Goal: Task Accomplishment & Management: Complete application form

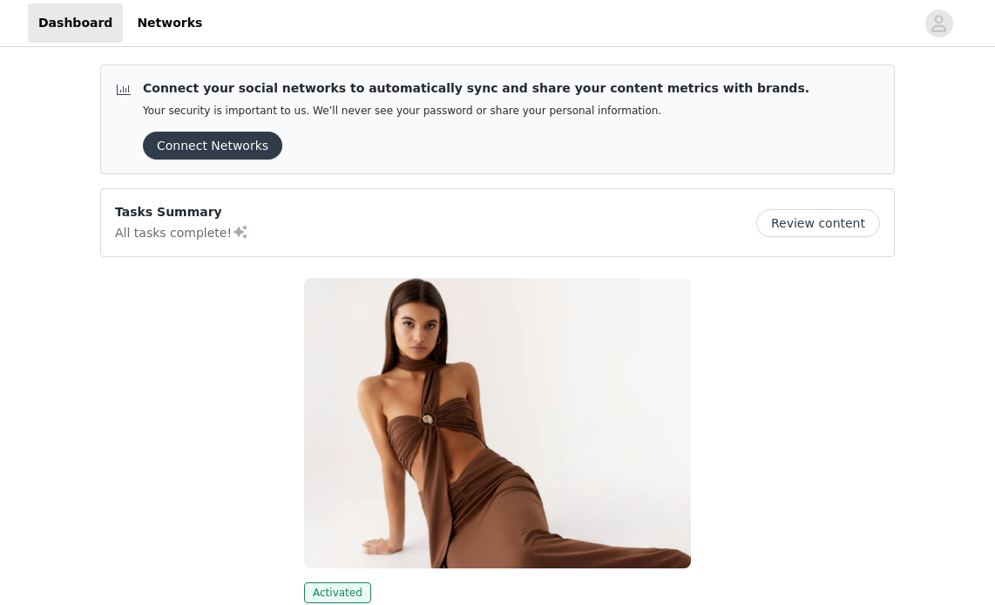
click at [774, 231] on button "Review content" at bounding box center [818, 223] width 124 height 28
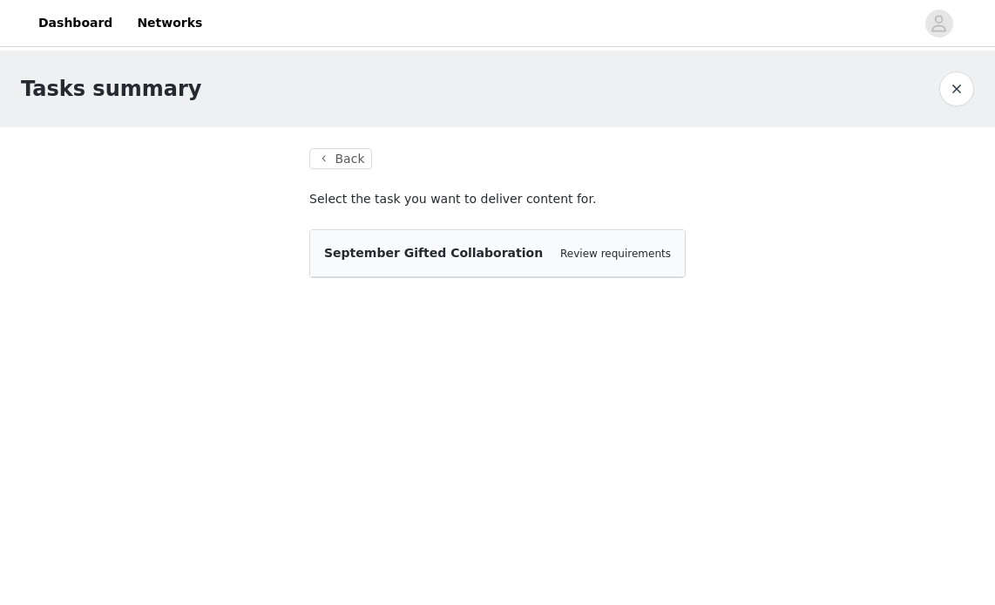
click at [457, 249] on span "September Gifted Collaboration" at bounding box center [433, 253] width 219 height 14
click at [608, 259] on div "Review requirements" at bounding box center [615, 253] width 111 height 17
click at [605, 252] on link "Review requirements" at bounding box center [615, 253] width 111 height 12
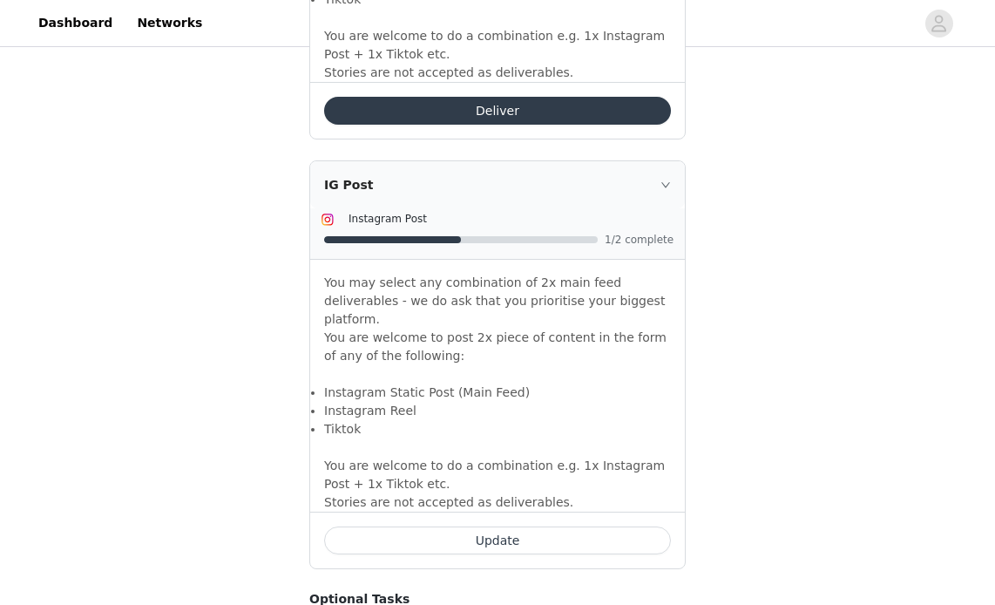
scroll to position [1475, 0]
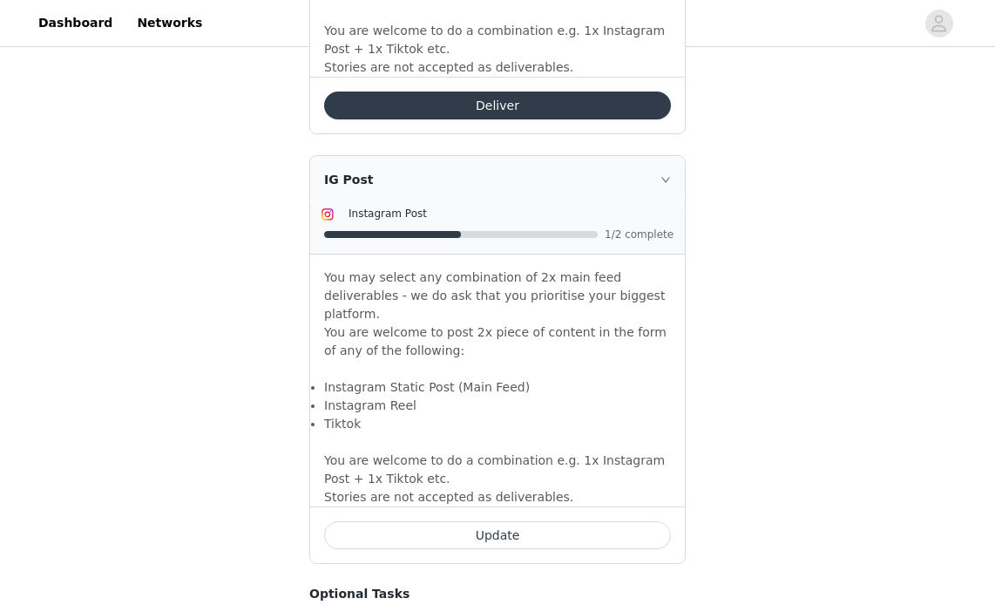
click at [417, 92] on button "Deliver" at bounding box center [497, 106] width 347 height 28
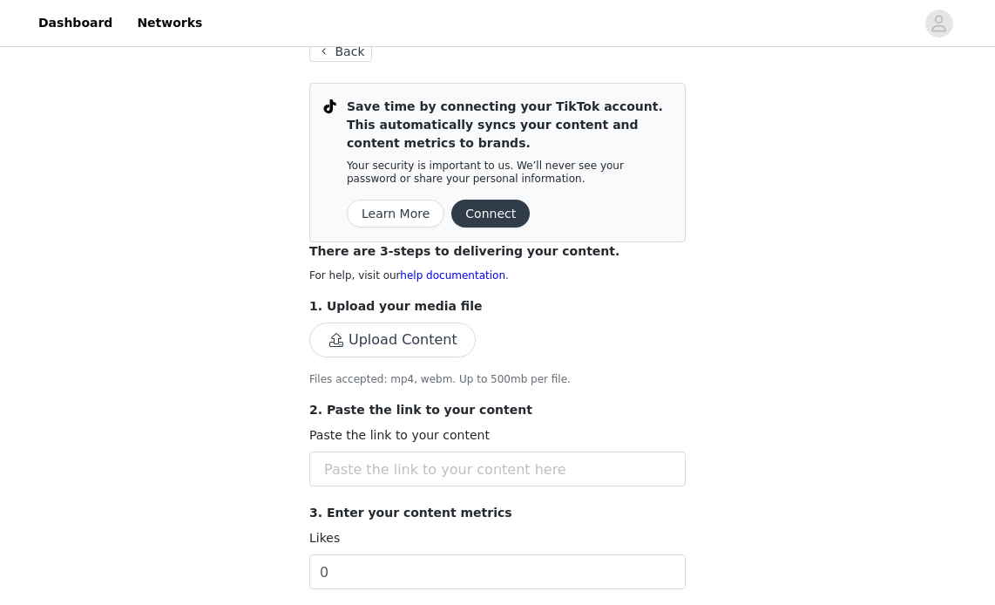
scroll to position [105, 0]
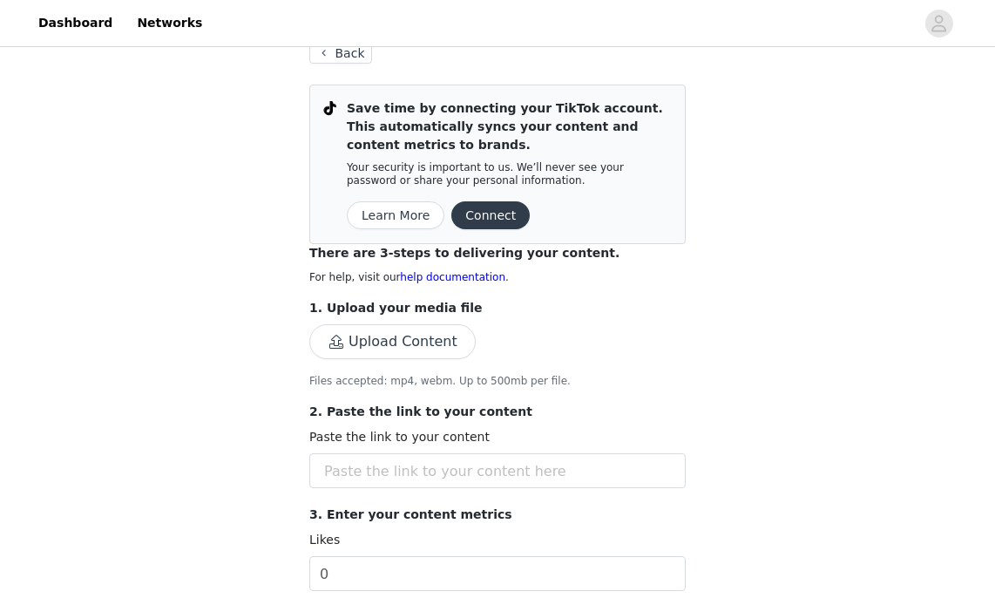
click at [487, 201] on button "Connect" at bounding box center [490, 215] width 78 height 28
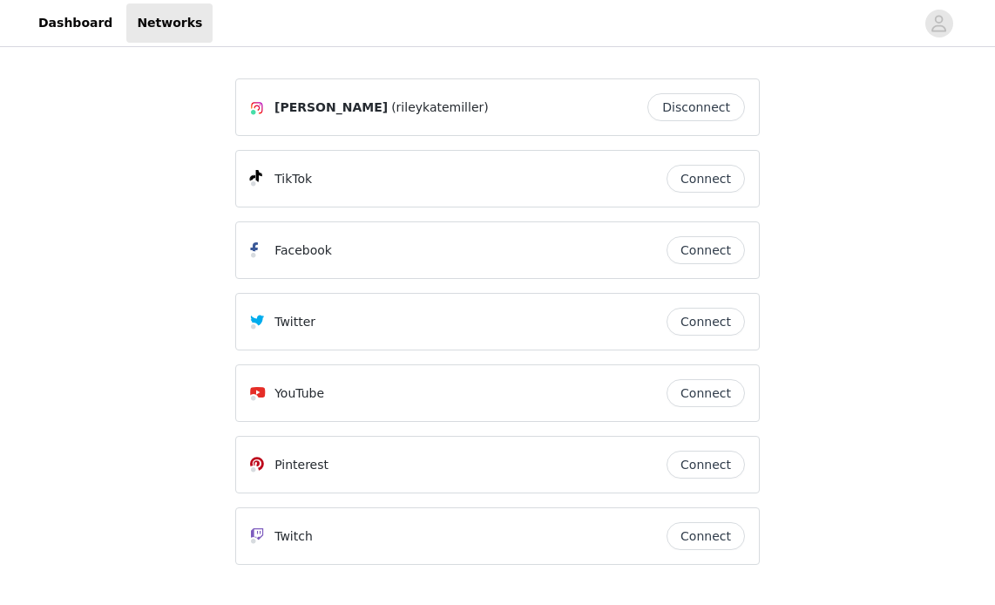
click at [697, 187] on button "Connect" at bounding box center [706, 179] width 78 height 28
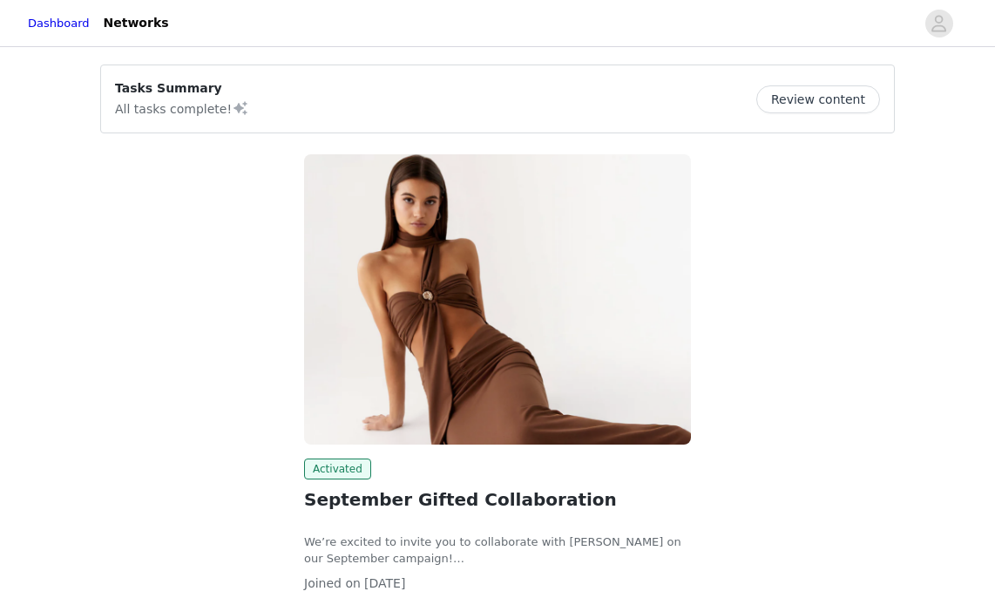
click at [777, 107] on button "Review content" at bounding box center [818, 99] width 124 height 28
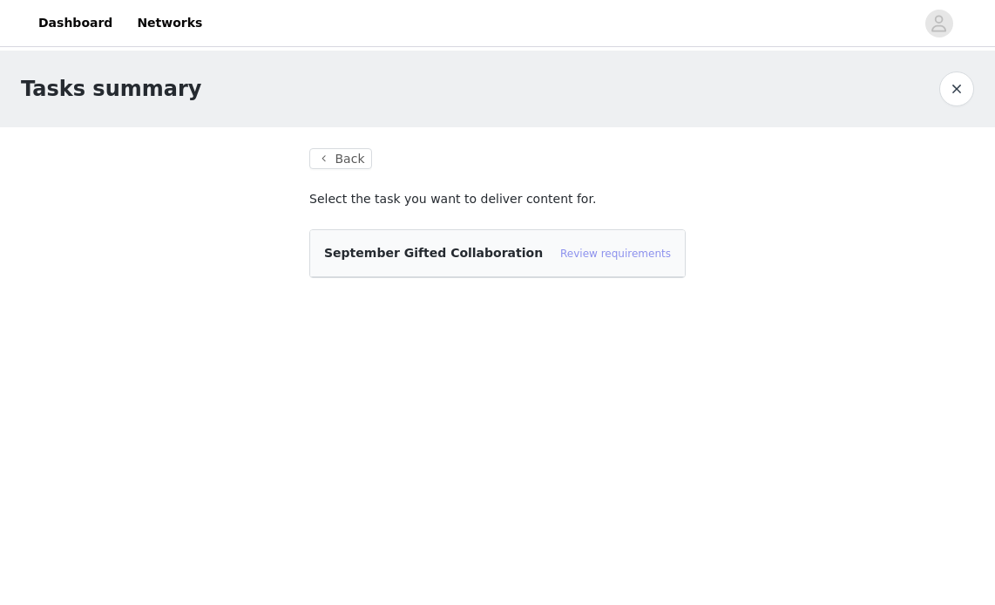
click at [606, 257] on link "Review requirements" at bounding box center [615, 253] width 111 height 12
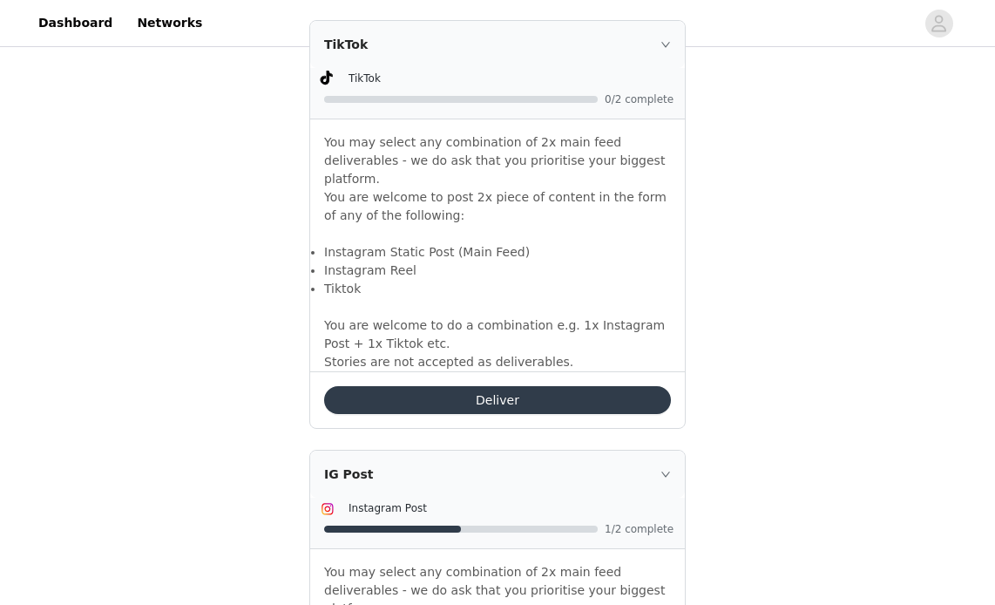
scroll to position [1139, 0]
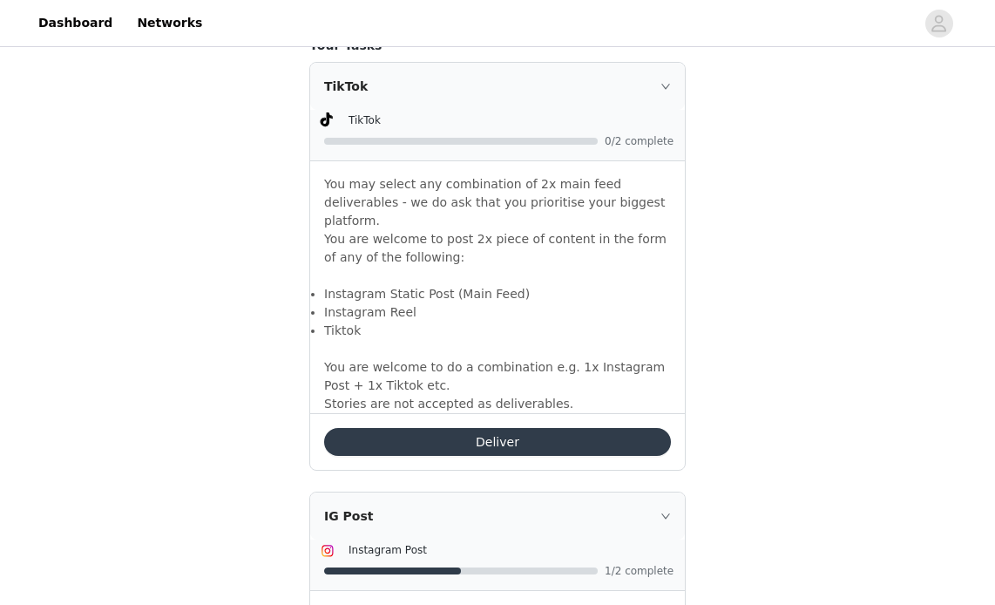
click at [460, 437] on div "Deliver" at bounding box center [497, 441] width 375 height 57
click at [460, 428] on button "Deliver" at bounding box center [497, 442] width 347 height 28
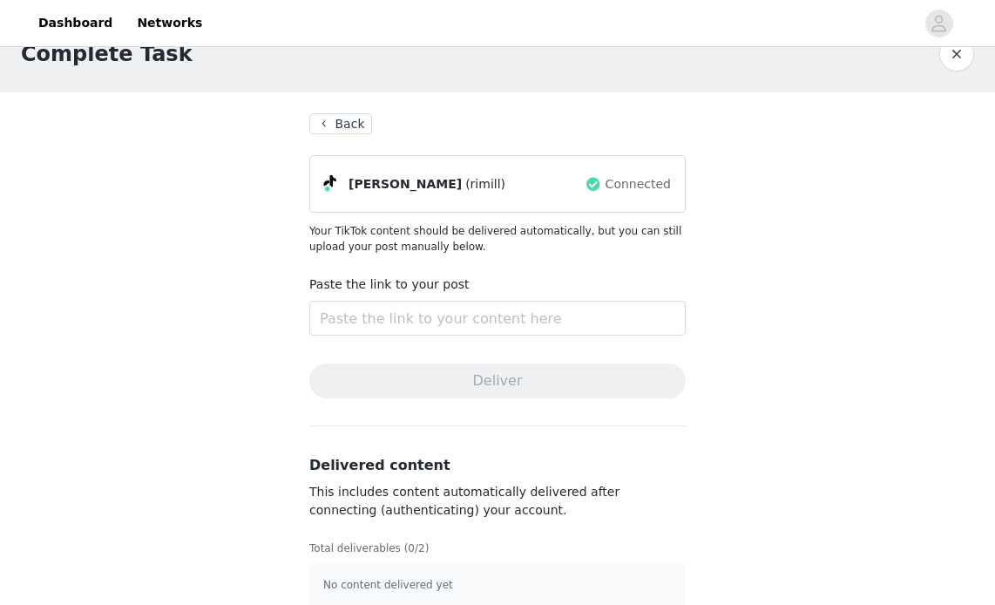
scroll to position [41, 0]
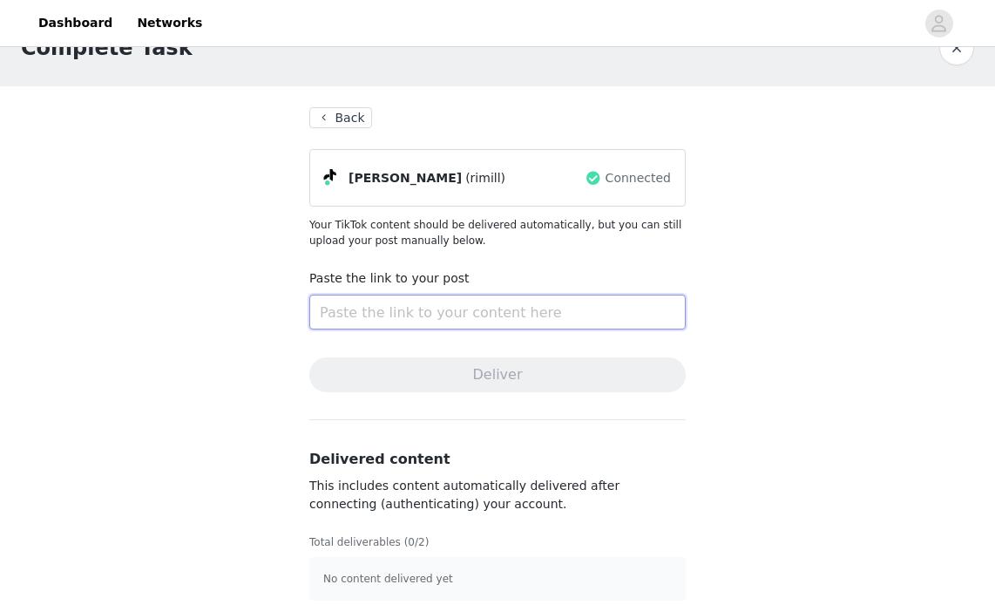
click at [437, 304] on input "text" at bounding box center [497, 312] width 376 height 35
paste input "https://www.tiktok.com/@rimill/photo/7555942408056360222?is_from_webapp=1&sende…"
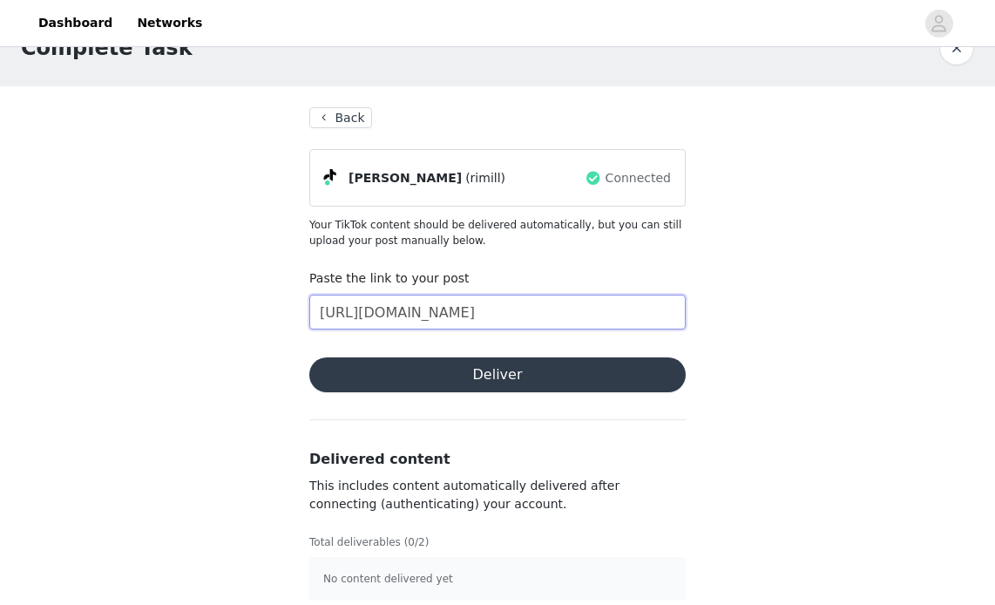
scroll to position [0, 520]
type input "https://www.tiktok.com/@rimill/photo/7555942408056360222?is_from_webapp=1&sende…"
click at [427, 373] on button "Deliver" at bounding box center [497, 374] width 376 height 35
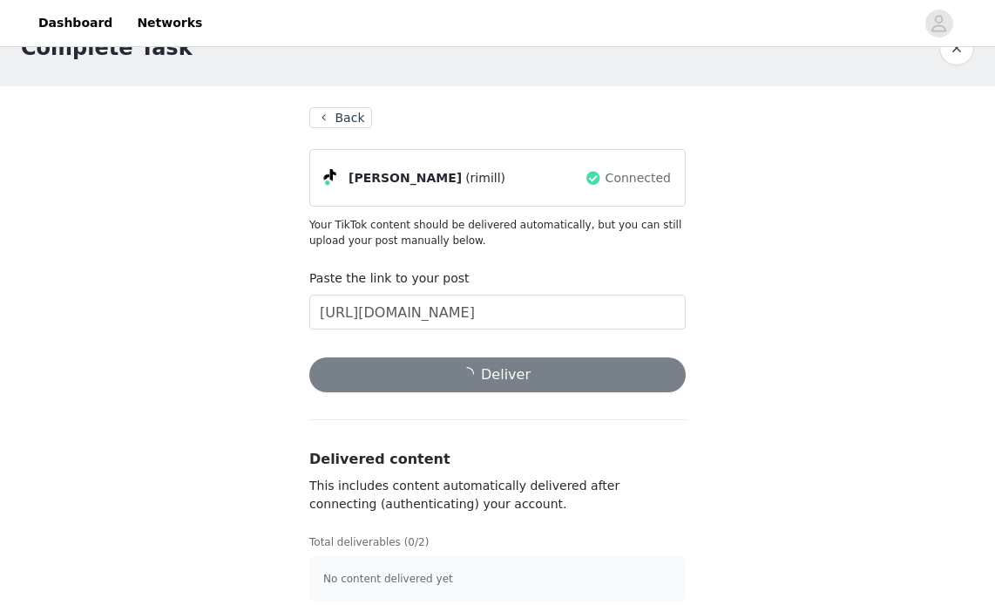
scroll to position [58, 0]
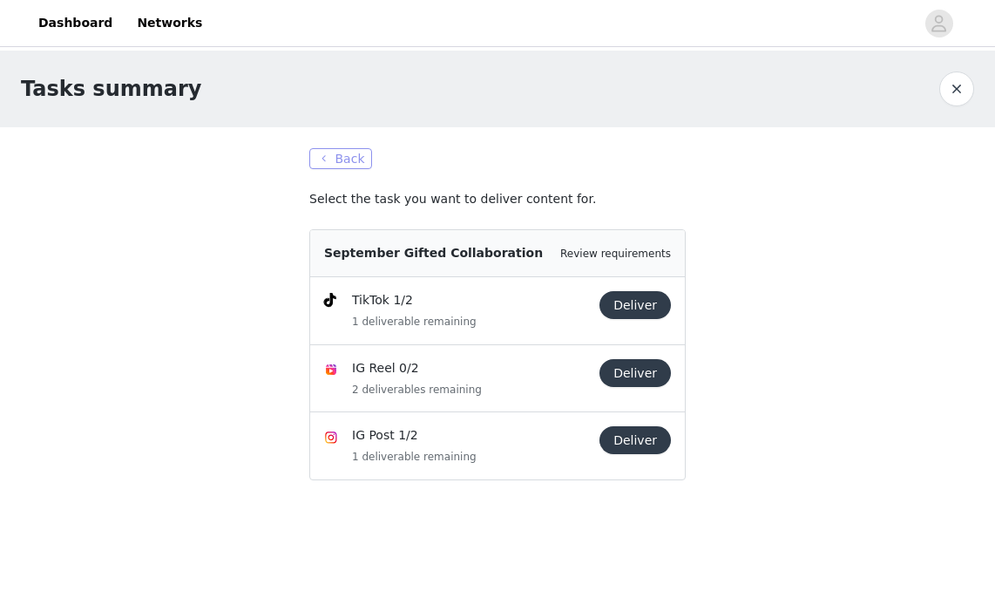
click at [342, 164] on button "Back" at bounding box center [340, 158] width 63 height 21
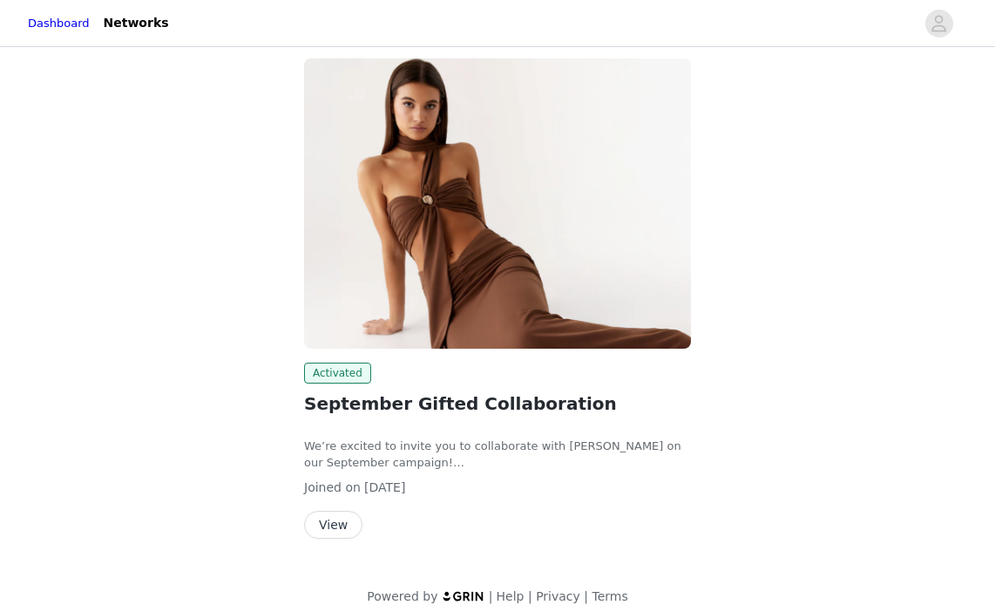
scroll to position [77, 0]
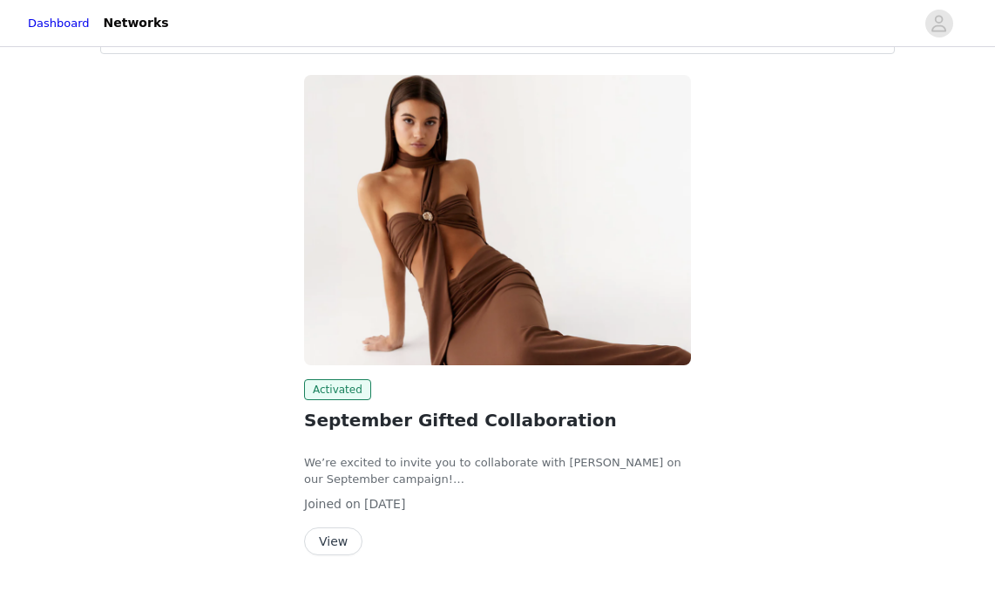
click at [332, 545] on button "View" at bounding box center [333, 541] width 58 height 28
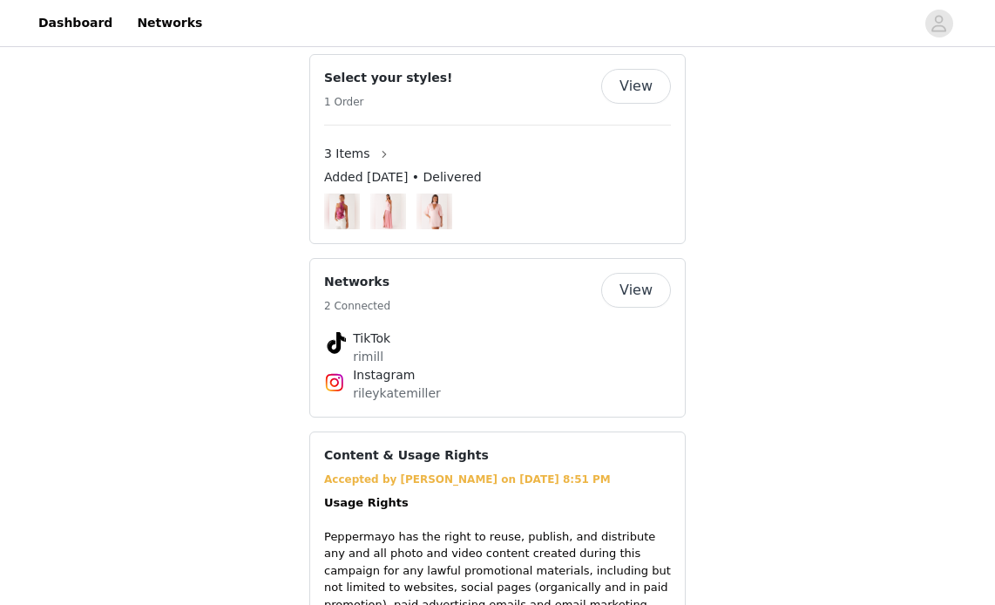
scroll to position [484, 0]
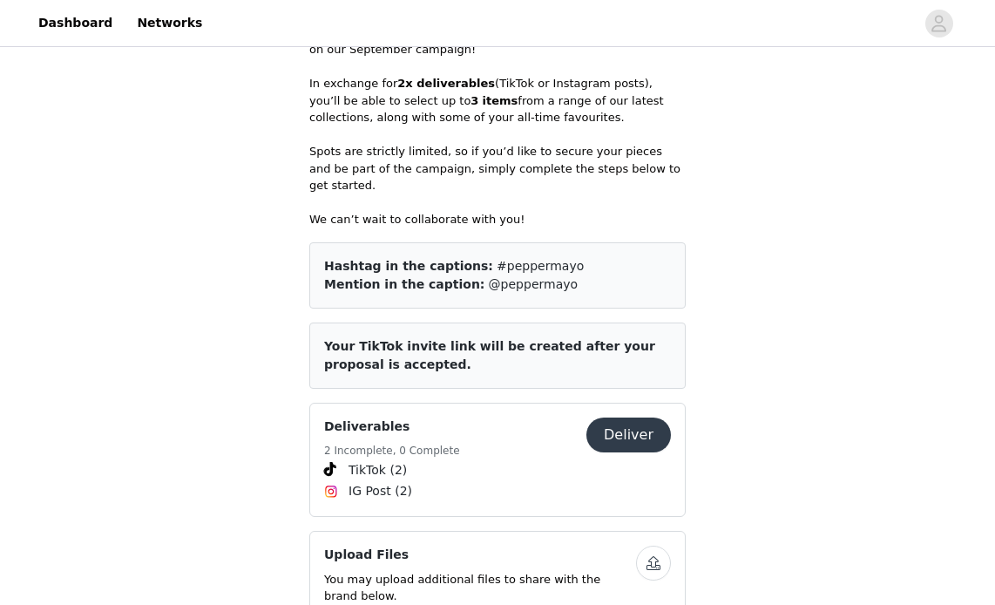
click at [647, 417] on button "Deliver" at bounding box center [628, 434] width 85 height 35
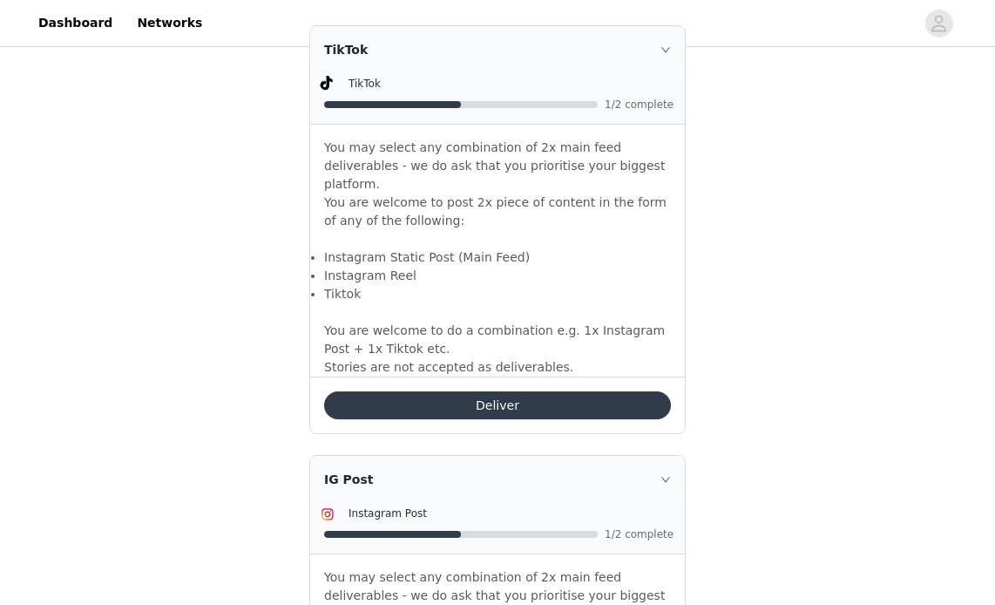
scroll to position [1590, 0]
